Goal: Information Seeking & Learning: Check status

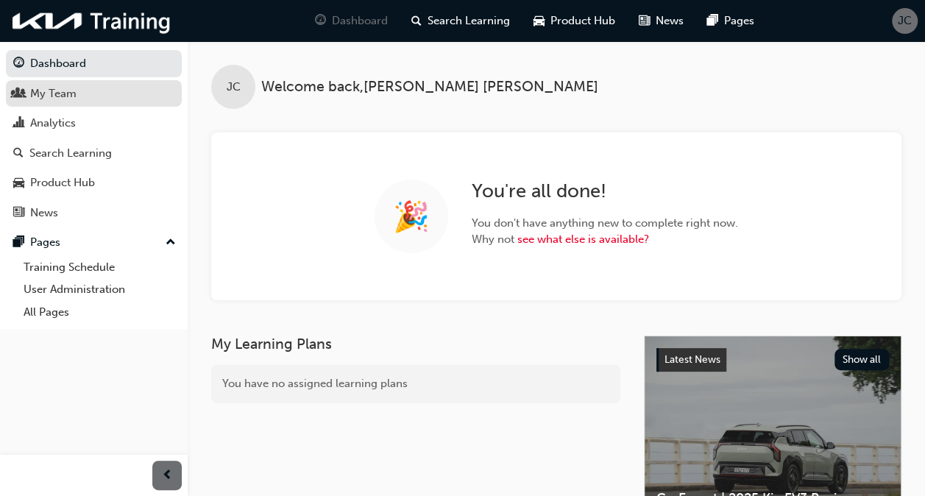
click at [78, 96] on div "My Team" at bounding box center [93, 94] width 161 height 18
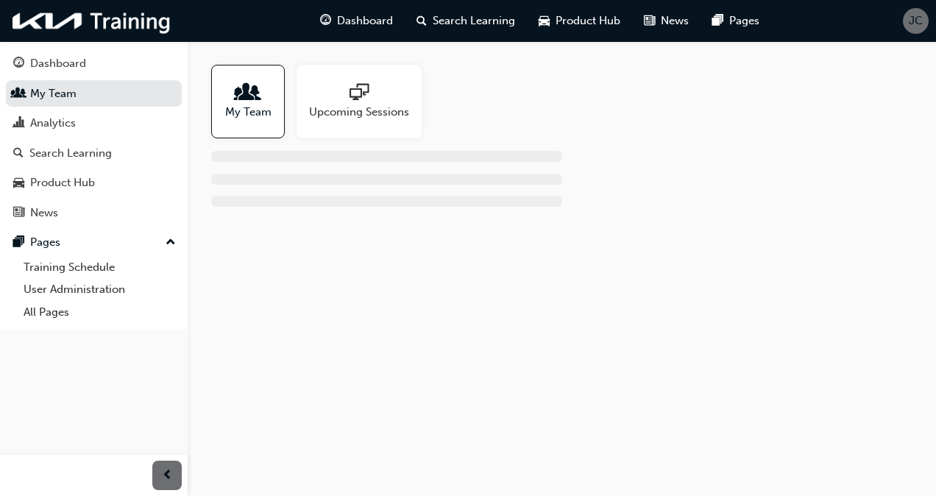
click at [261, 105] on span "My Team" at bounding box center [248, 112] width 46 height 17
click at [244, 97] on span "people-icon" at bounding box center [247, 93] width 19 height 21
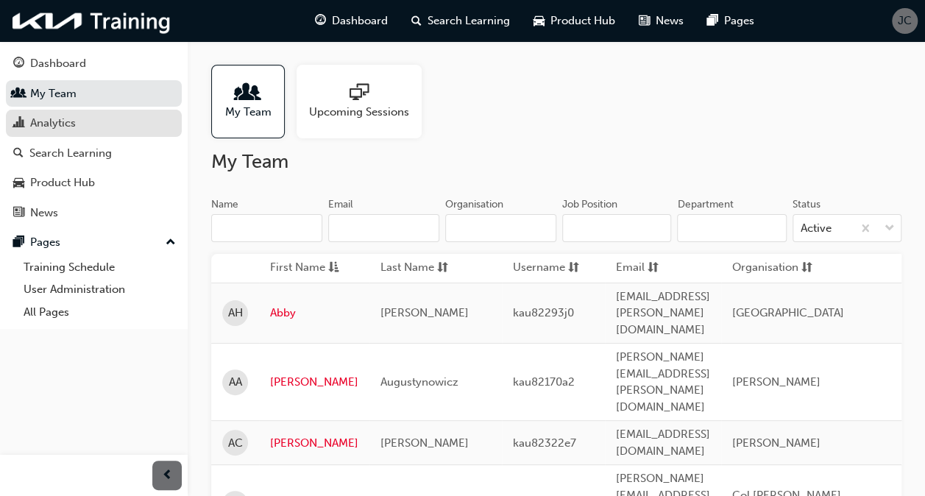
click at [82, 125] on div "Analytics" at bounding box center [93, 123] width 161 height 18
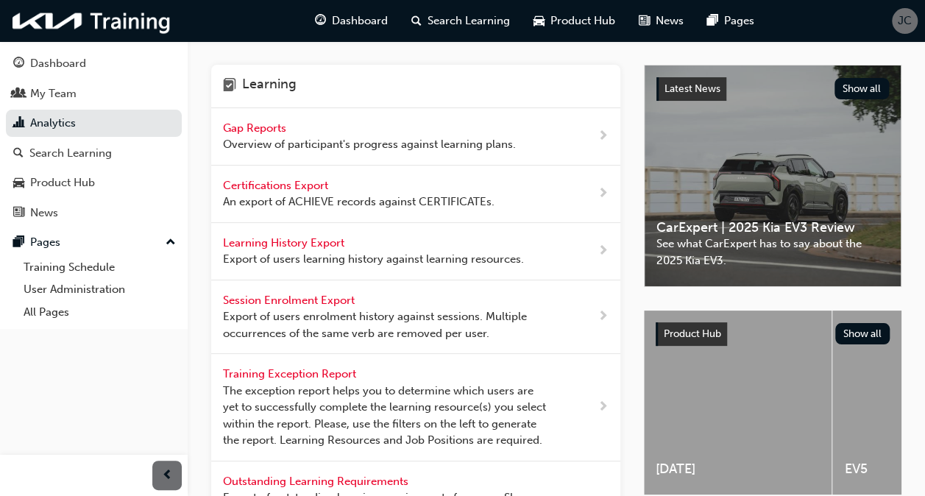
click at [235, 124] on span "Gap Reports" at bounding box center [256, 127] width 66 height 13
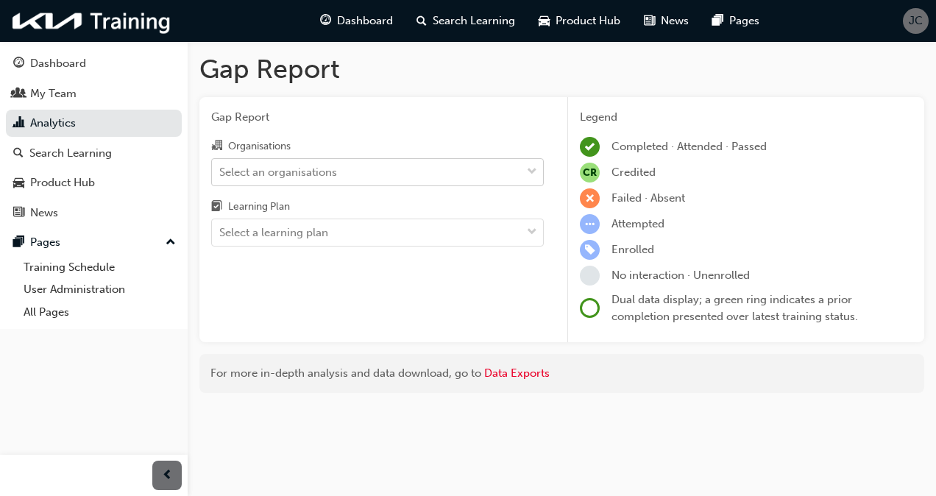
click at [401, 165] on div "Select an organisations" at bounding box center [366, 172] width 309 height 26
click at [221, 165] on input "Organisations Select an organisations" at bounding box center [219, 171] width 1 height 13
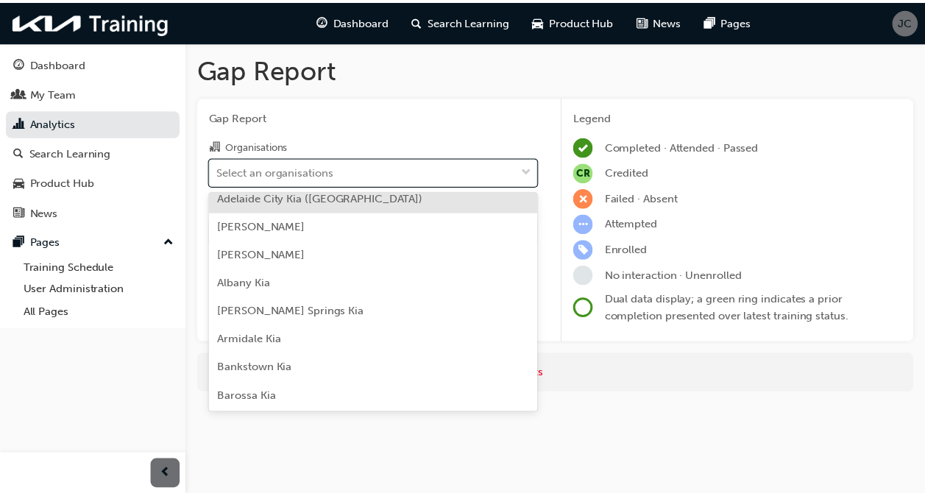
scroll to position [61, 0]
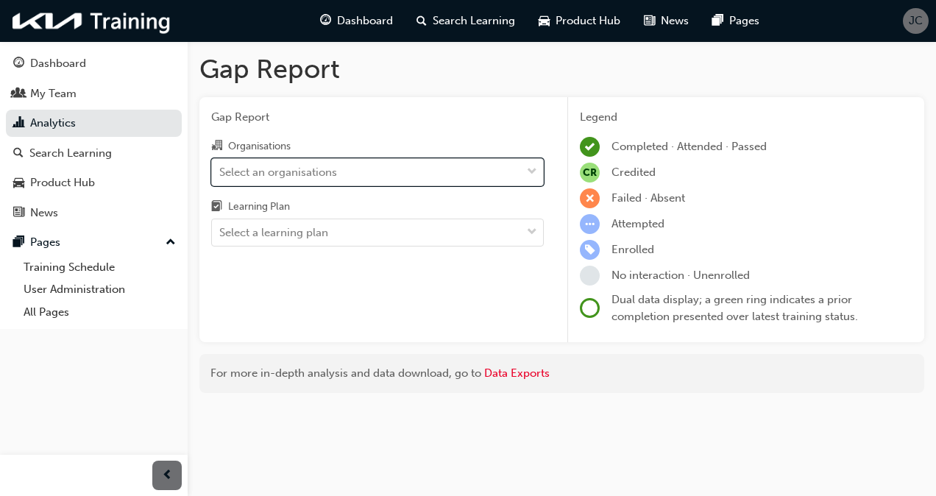
click at [291, 171] on div "Select an organisations" at bounding box center [278, 171] width 118 height 17
click at [221, 171] on input "Organisations 0 results available. Select is focused ,type to refine list, pres…" at bounding box center [219, 171] width 1 height 13
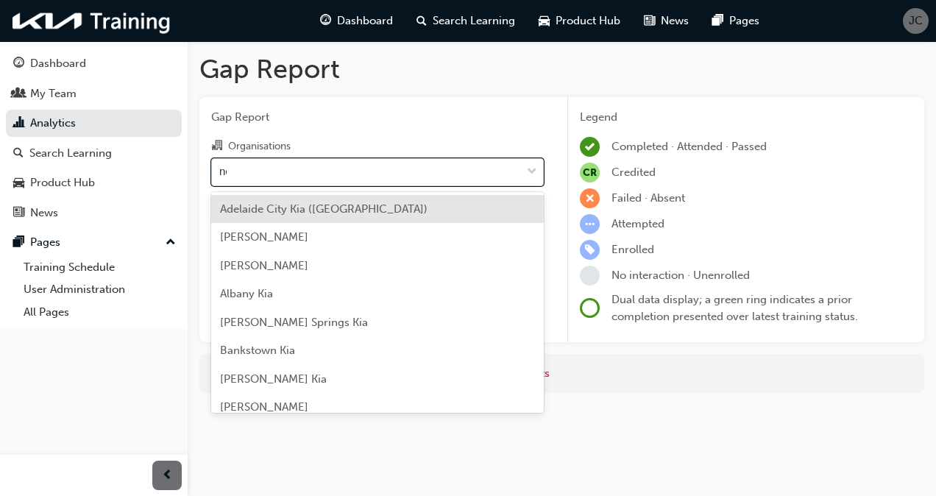
type input "new"
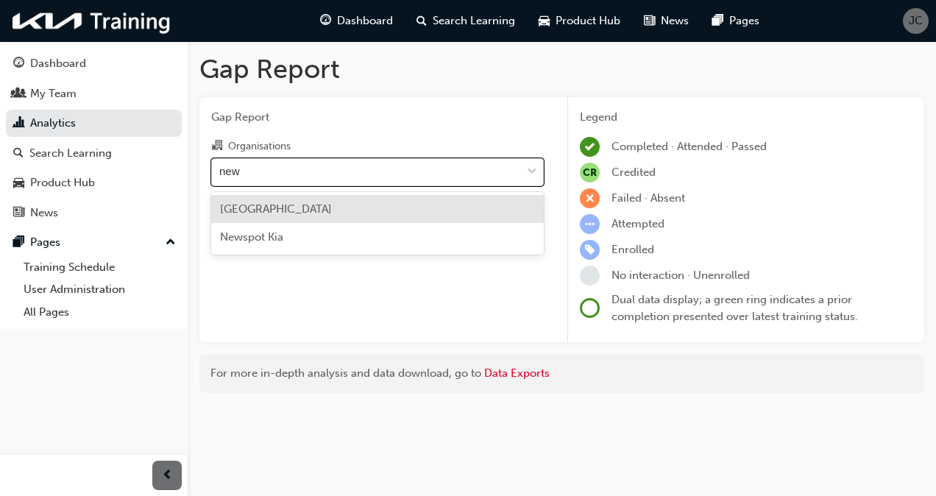
click at [277, 210] on span "Newcastle City Kia" at bounding box center [276, 208] width 112 height 13
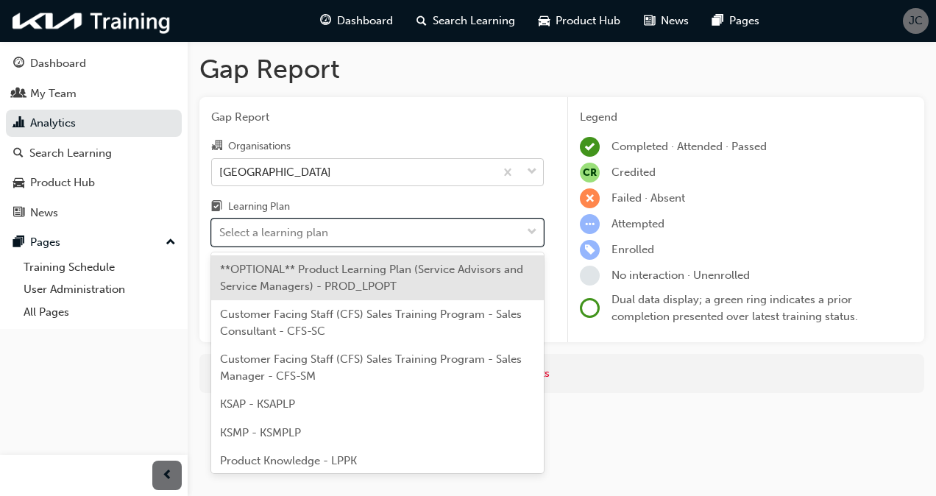
click at [277, 230] on div "Select a learning plan" at bounding box center [273, 232] width 109 height 17
click at [221, 230] on input "Learning Plan option **OPTIONAL** Product Learning Plan (Service Advisors and S…" at bounding box center [219, 232] width 1 height 13
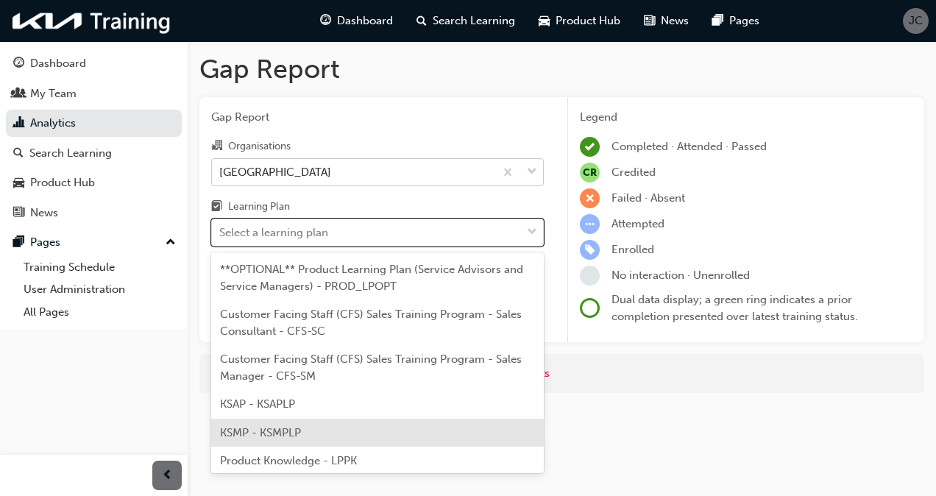
click at [306, 427] on div "KSMP - KSMPLP" at bounding box center [377, 433] width 333 height 29
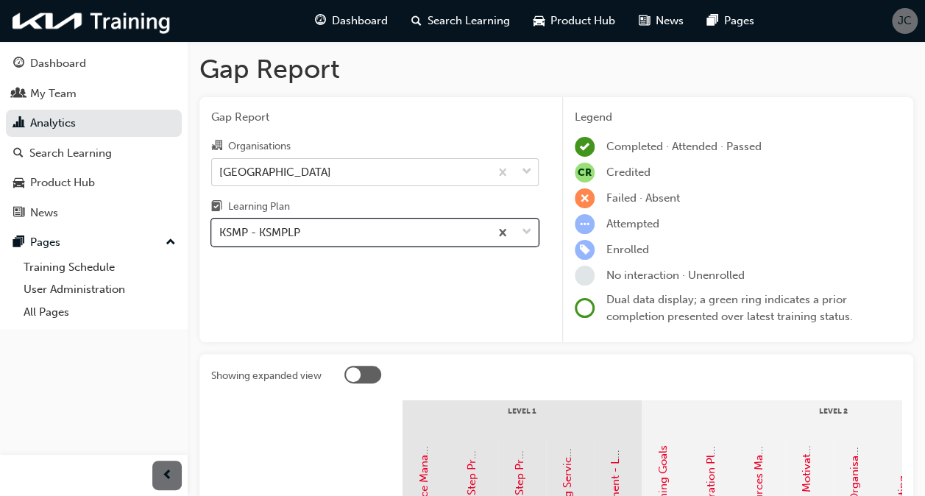
click at [531, 231] on span "down-icon" at bounding box center [527, 232] width 10 height 19
click at [221, 231] on input "Learning Plan option KSMP - KSMPLP, selected. 0 results available. Select is fo…" at bounding box center [219, 232] width 1 height 13
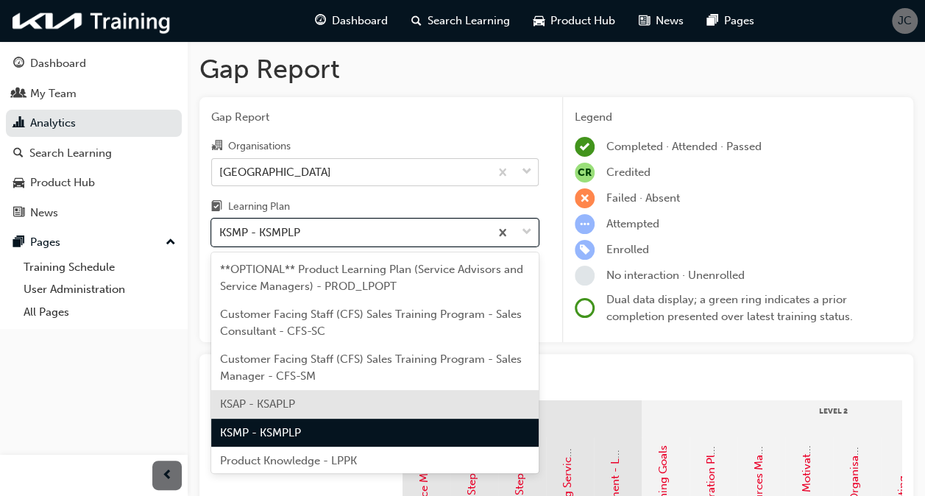
click at [352, 397] on div "KSAP - KSAPLP" at bounding box center [374, 404] width 327 height 29
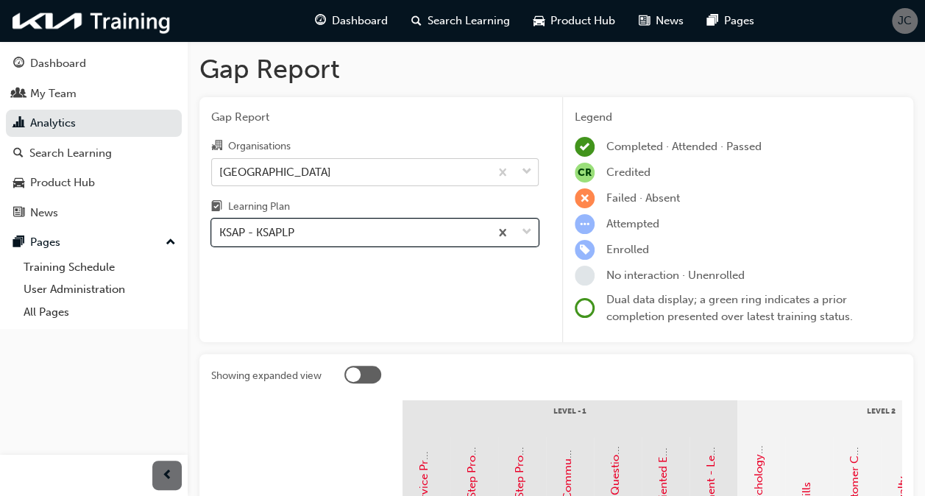
click at [525, 230] on span "down-icon" at bounding box center [527, 232] width 10 height 19
click at [221, 230] on input "Learning Plan option KSAP - KSAPLP, selected. 0 results available. Select is fo…" at bounding box center [219, 232] width 1 height 13
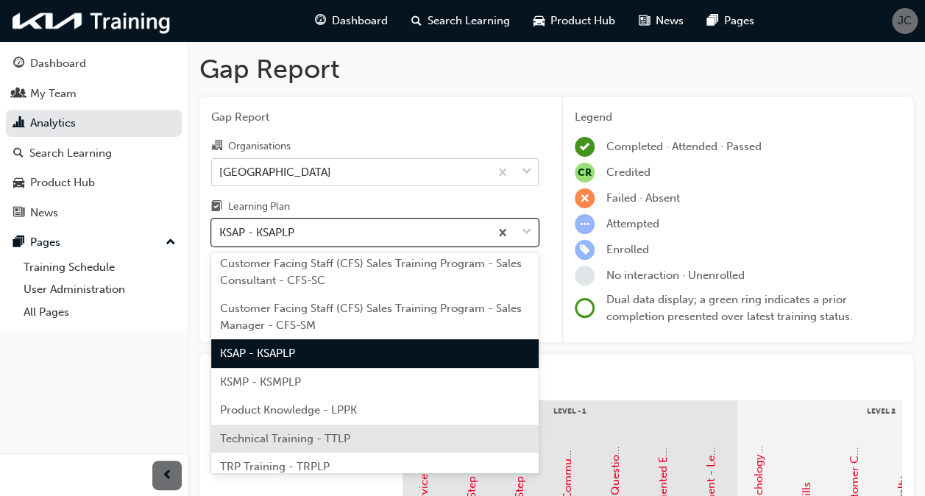
scroll to position [52, 0]
click at [325, 442] on span "Technical Training - TTLP" at bounding box center [285, 437] width 130 height 13
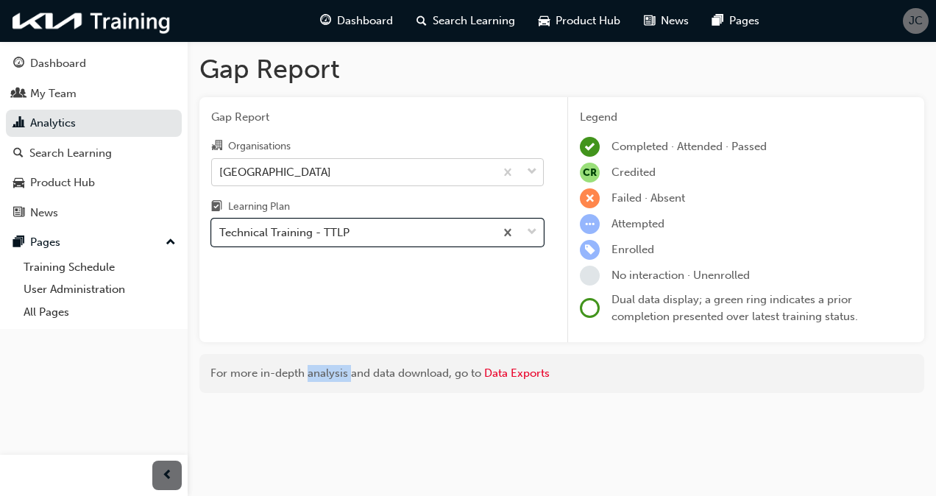
click at [325, 442] on div "Gap Report Gap Report Organisations Newcastle City Kia Learning Plan option Tec…" at bounding box center [468, 248] width 936 height 496
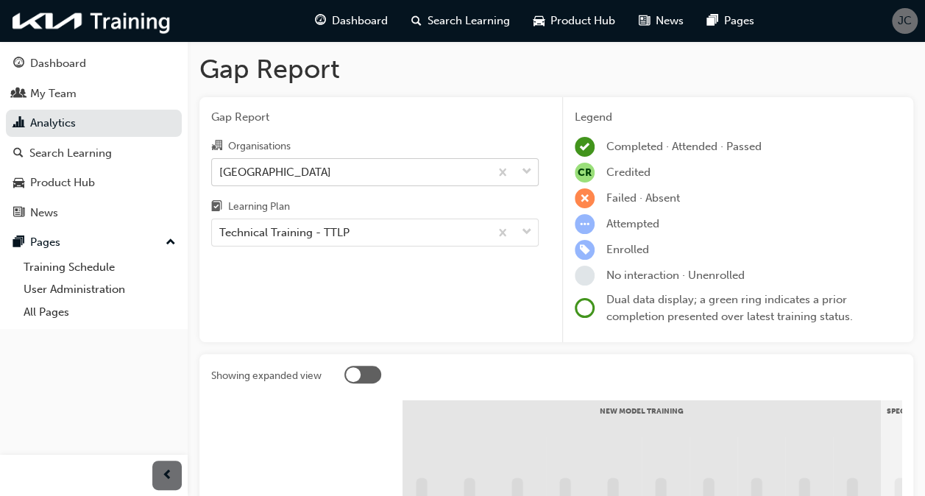
drag, startPoint x: 325, startPoint y: 442, endPoint x: 461, endPoint y: 337, distance: 171.6
click at [461, 337] on div "Gap Report Organisations Newcastle City Kia Learning Plan Technical Training - …" at bounding box center [374, 220] width 351 height 246
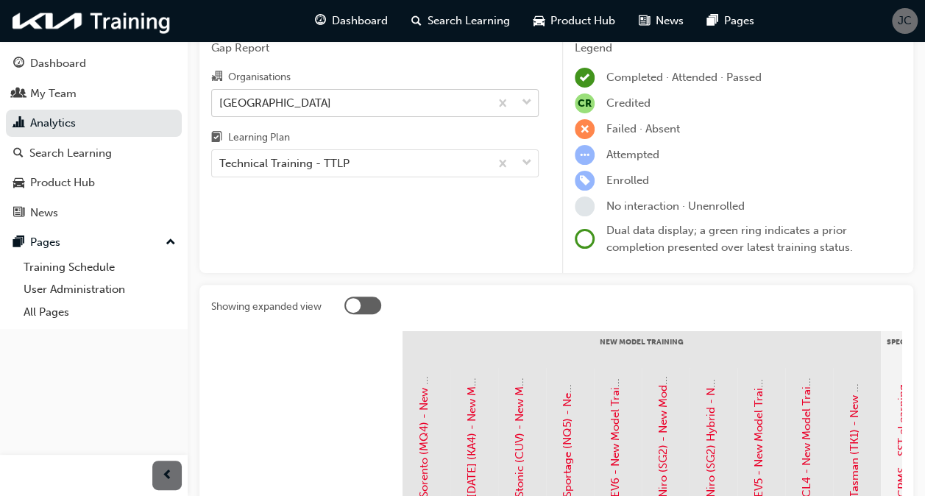
scroll to position [69, 0]
click at [525, 159] on span "down-icon" at bounding box center [527, 163] width 10 height 19
click at [221, 159] on input "Learning Plan Technical Training - TTLP" at bounding box center [219, 163] width 1 height 13
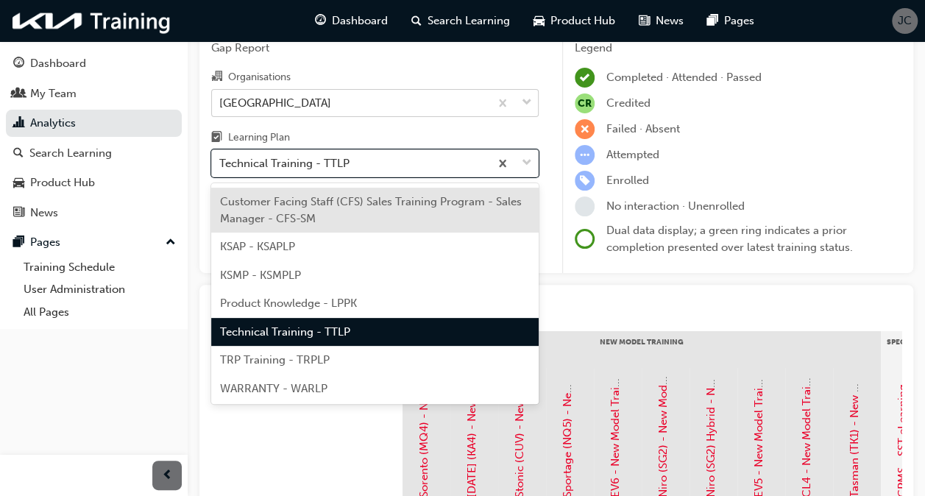
scroll to position [90, 0]
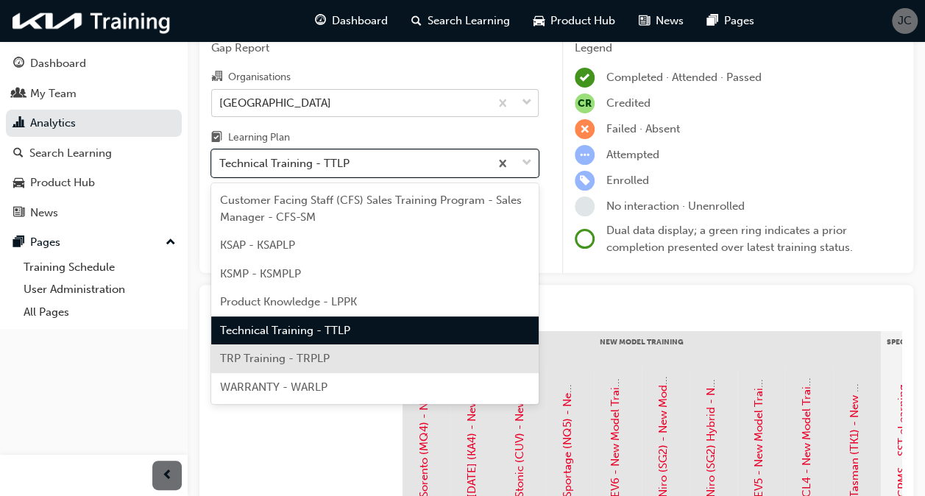
click at [317, 358] on span "TRP Training - TRPLP" at bounding box center [275, 358] width 110 height 13
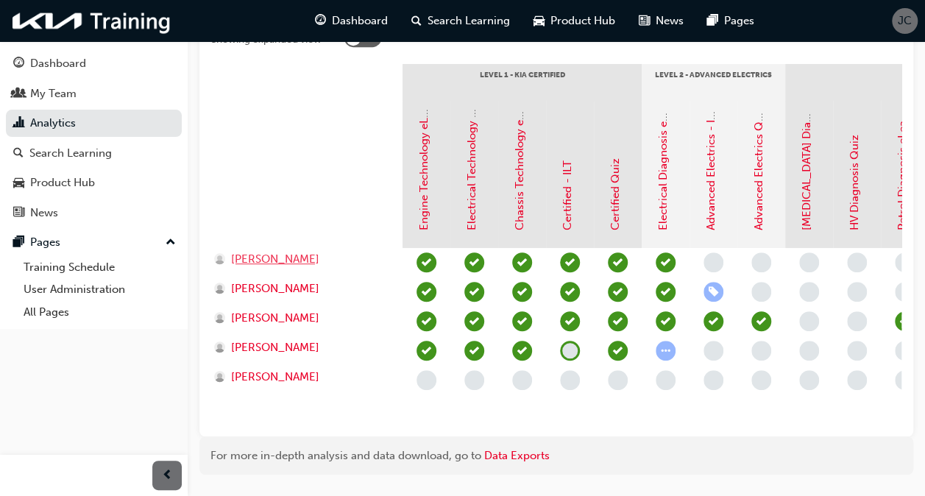
click at [229, 254] on div at bounding box center [222, 258] width 17 height 11
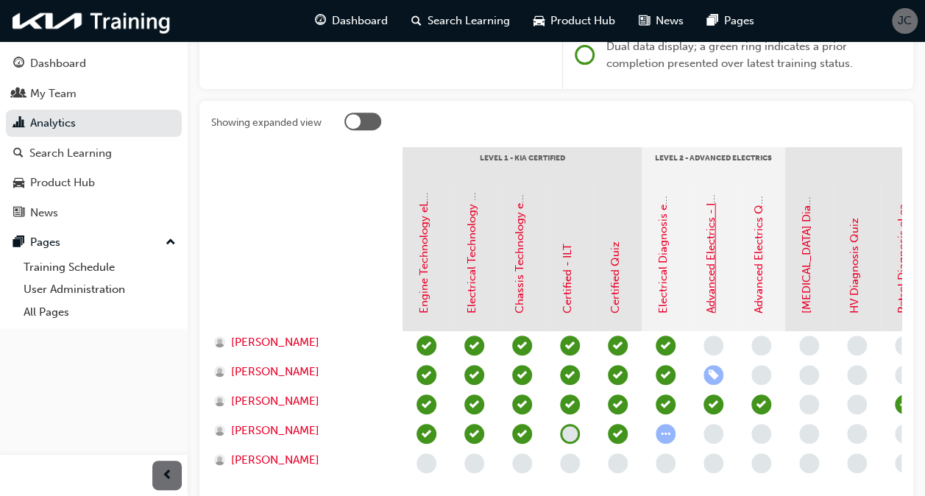
scroll to position [294, 0]
